Goal: Transaction & Acquisition: Purchase product/service

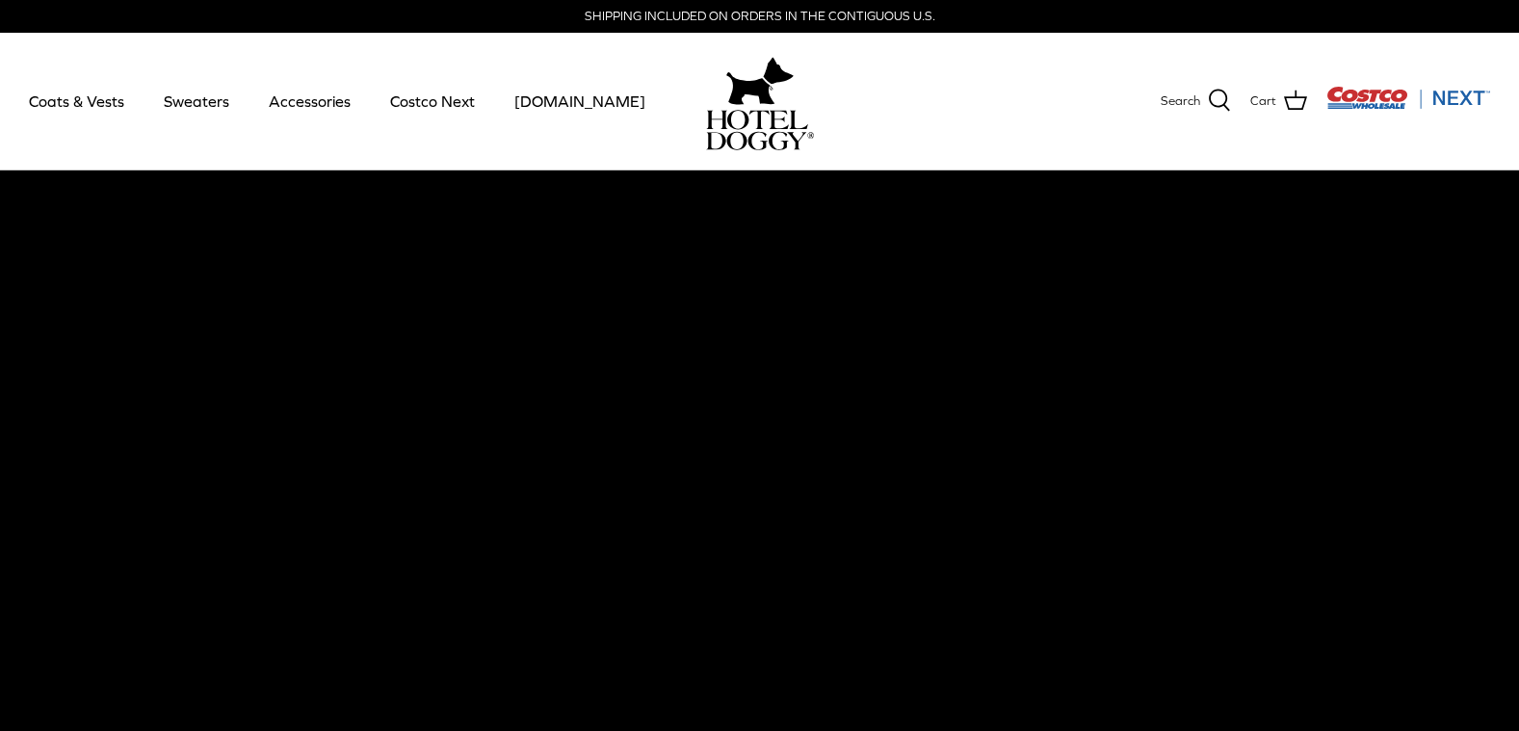
click at [18, 361] on video at bounding box center [759, 507] width 1519 height 674
click at [78, 106] on link "Coats & Vests" at bounding box center [77, 100] width 130 height 65
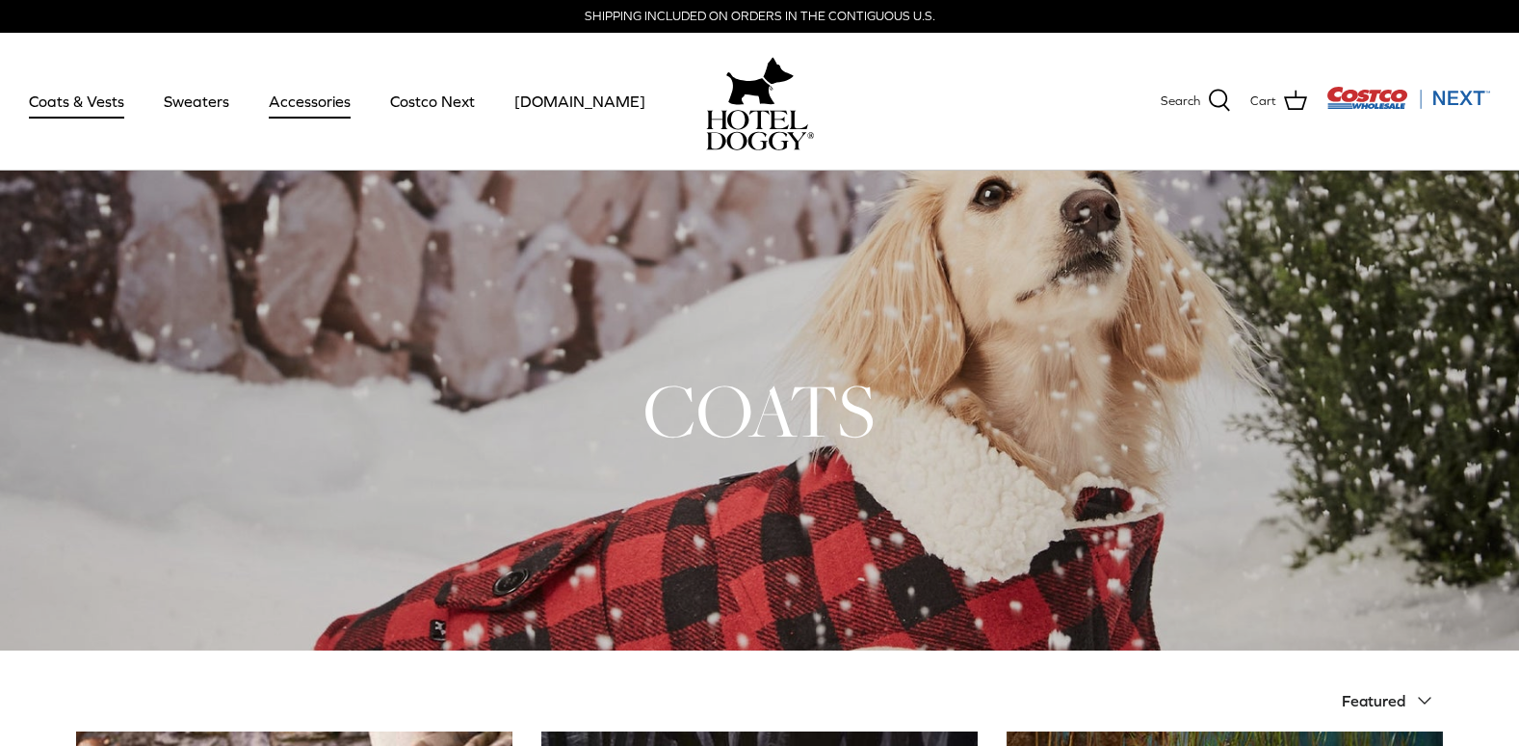
click at [303, 101] on link "Accessories" at bounding box center [309, 100] width 117 height 65
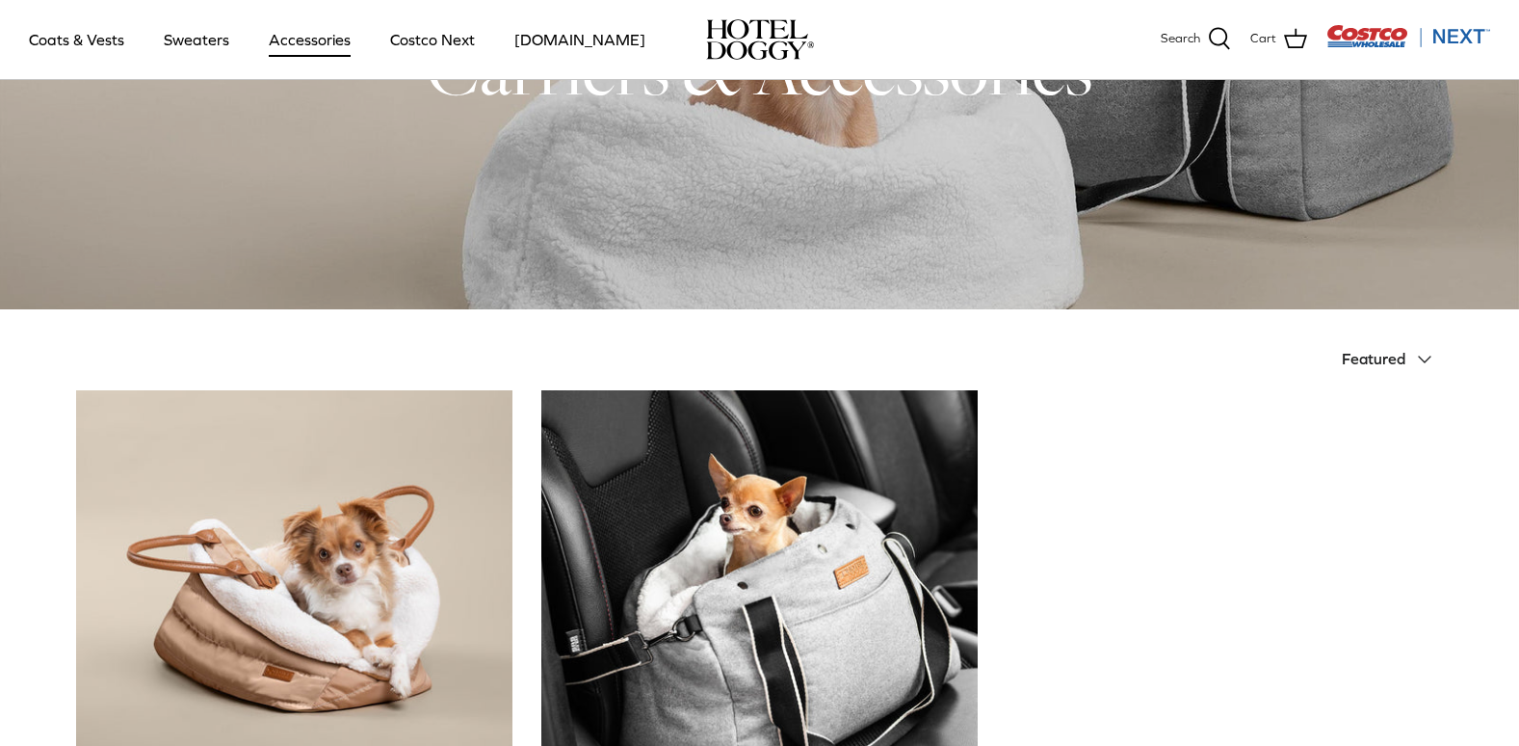
scroll to position [193, 0]
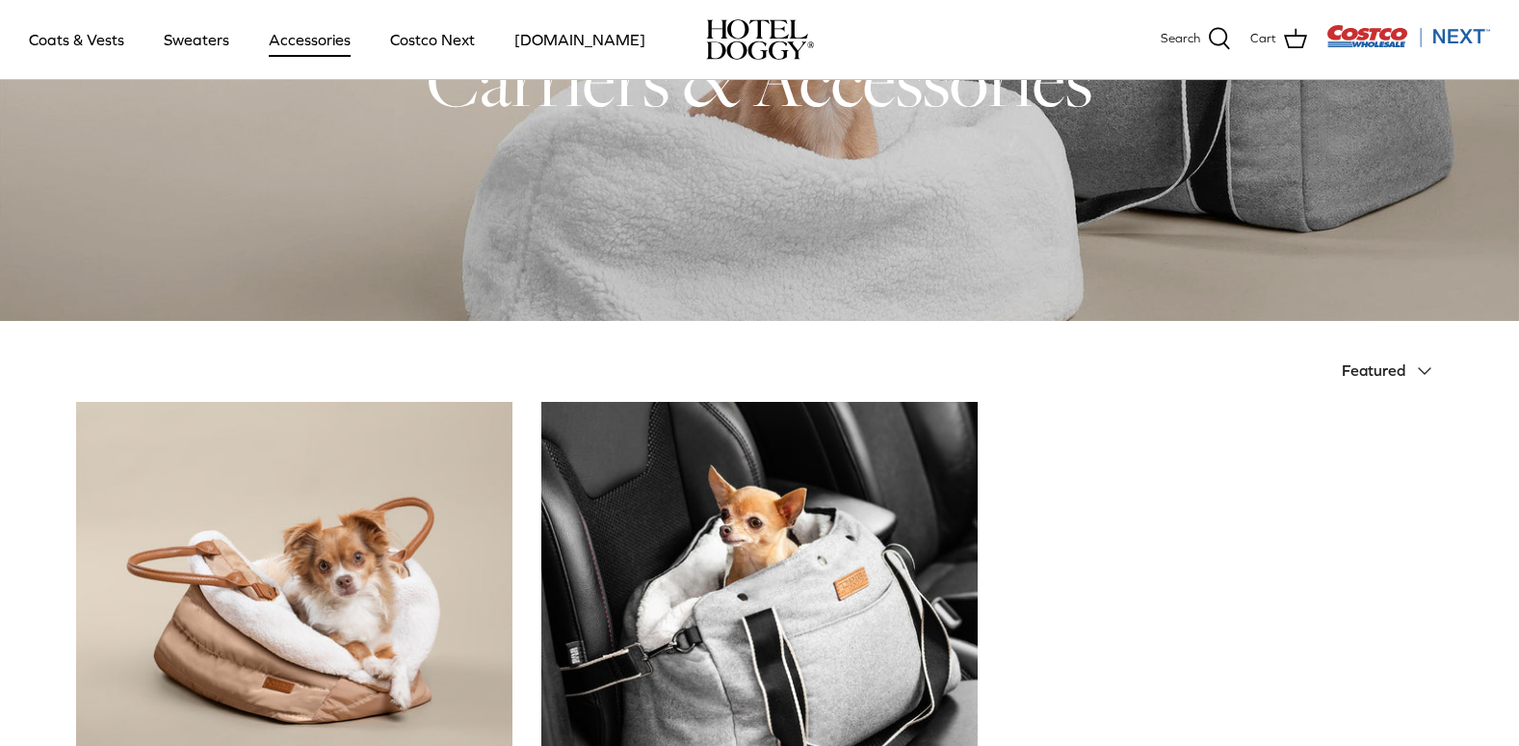
click at [1458, 28] on img "Costco Next" at bounding box center [1408, 36] width 164 height 24
